Goal: Task Accomplishment & Management: Use online tool/utility

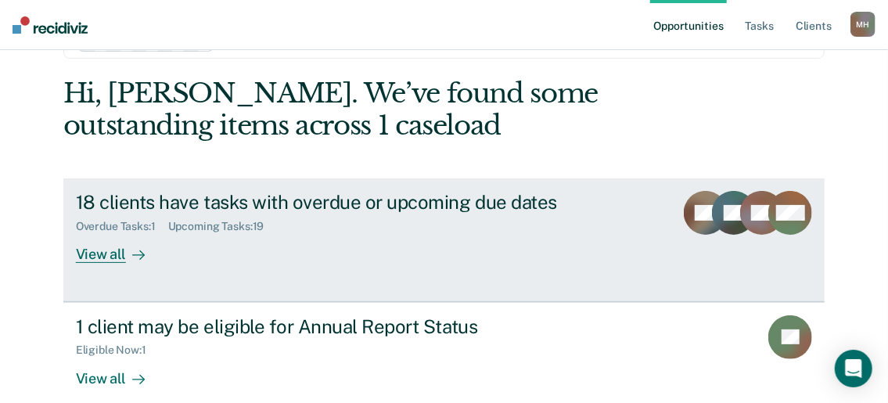
scroll to position [78, 0]
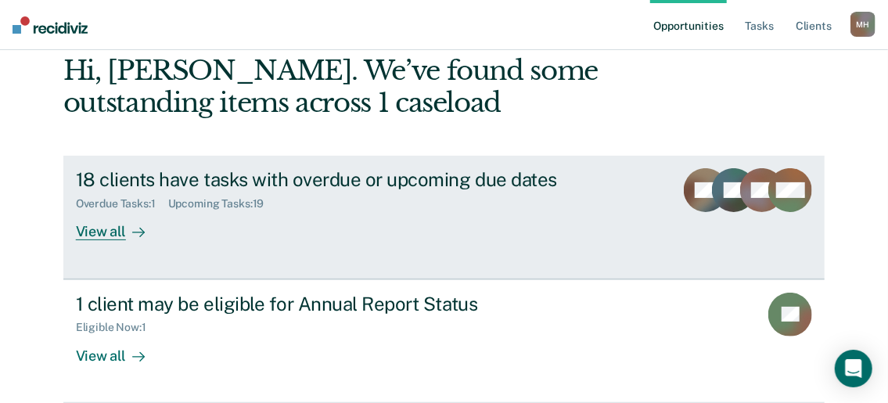
click at [86, 241] on div "View all" at bounding box center [120, 226] width 88 height 31
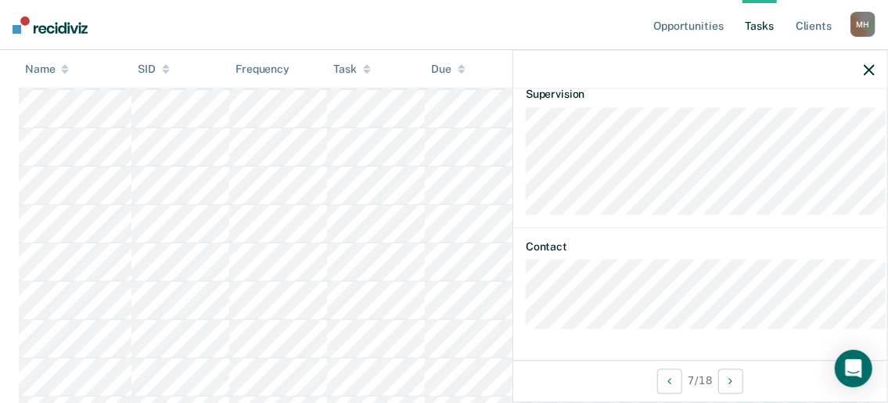
scroll to position [214, 0]
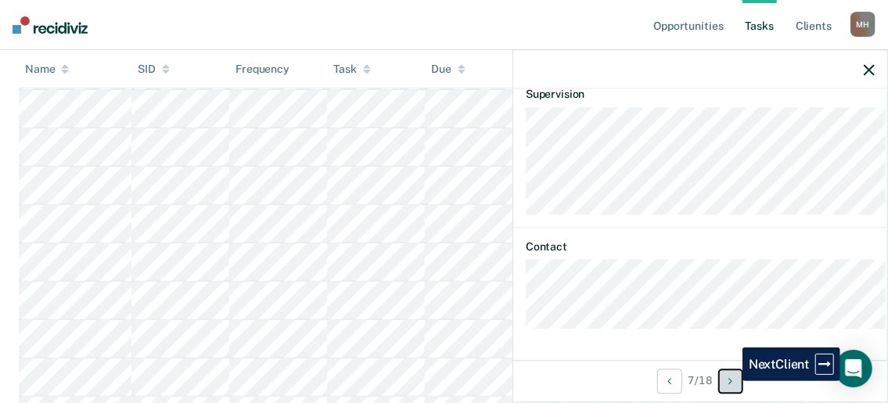
click at [731, 383] on button "Next Client" at bounding box center [731, 381] width 25 height 25
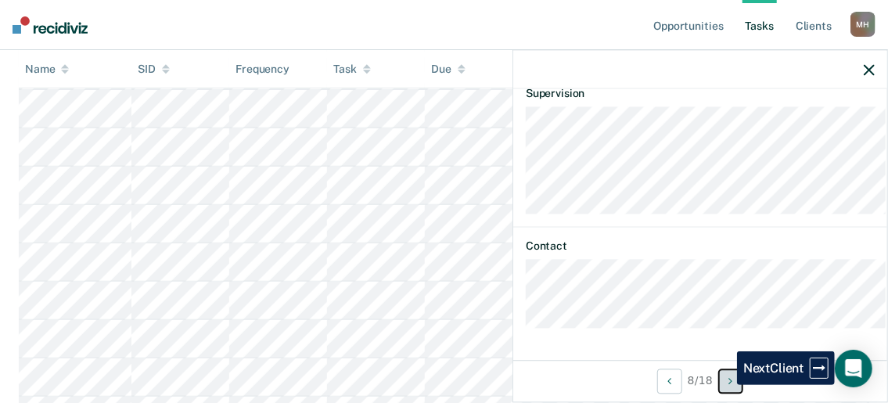
click at [726, 387] on button "Next Client" at bounding box center [731, 381] width 25 height 25
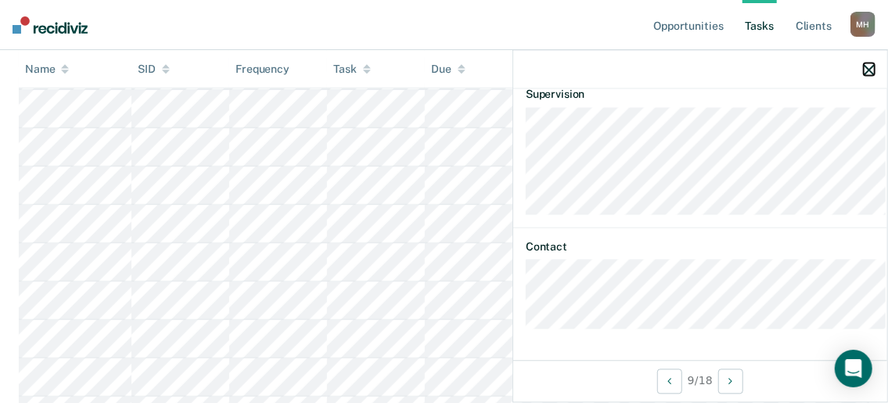
click at [867, 74] on icon "button" at bounding box center [869, 69] width 11 height 11
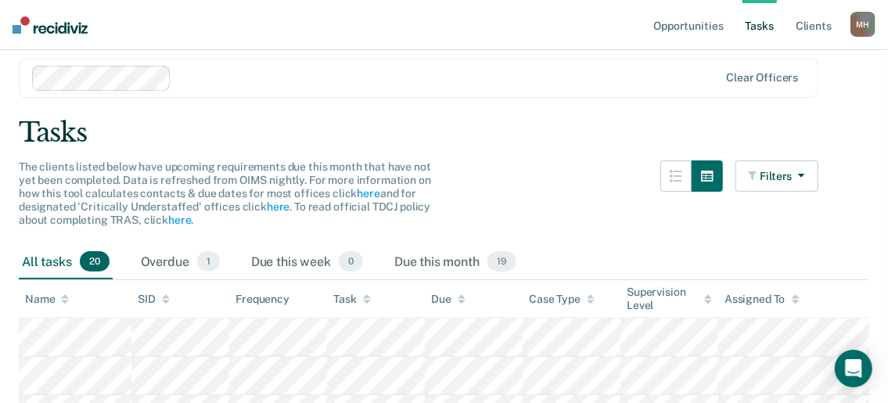
scroll to position [0, 0]
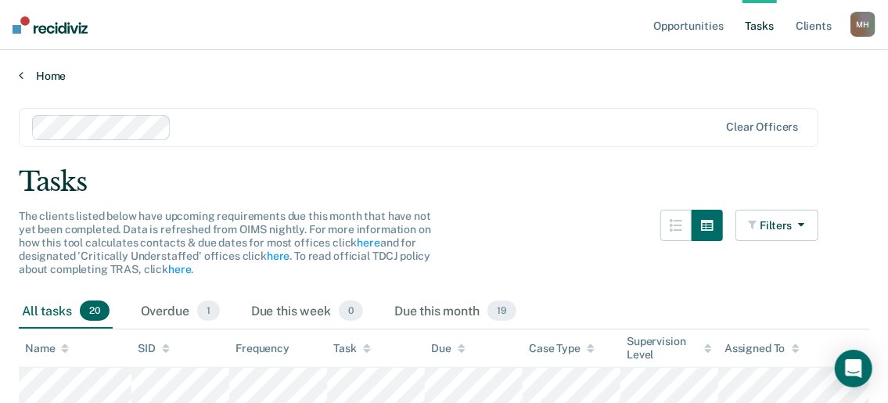
click at [30, 80] on link "Home" at bounding box center [444, 76] width 851 height 14
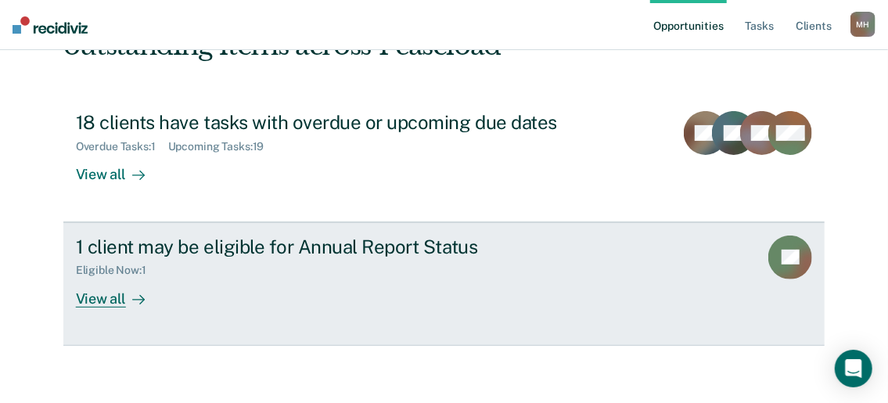
scroll to position [157, 0]
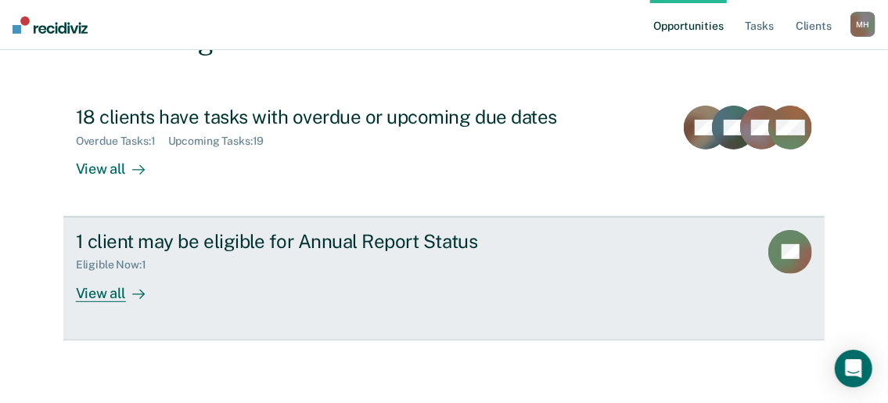
click at [86, 302] on div "View all" at bounding box center [120, 287] width 88 height 31
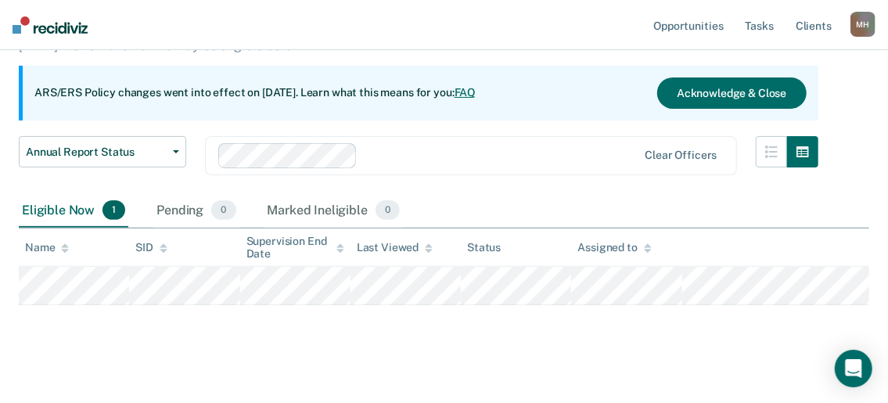
scroll to position [157, 0]
